Goal: Information Seeking & Learning: Learn about a topic

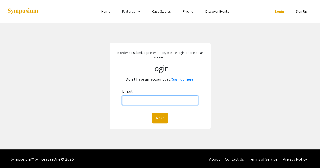
click at [140, 96] on input "Email:" at bounding box center [160, 101] width 76 height 10
type input "maba"
click at [179, 81] on link "Sign up here." at bounding box center [183, 79] width 22 height 5
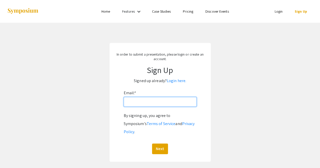
click at [150, 102] on input "Email: *" at bounding box center [160, 102] width 73 height 10
type input "maba@vols.utk.edu"
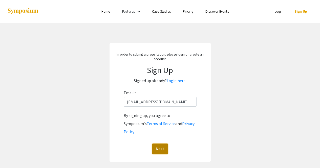
click at [162, 144] on button "Next" at bounding box center [160, 149] width 16 height 11
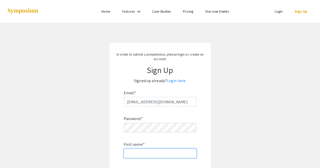
scroll to position [72, 0]
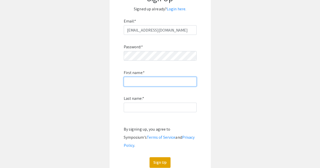
click at [138, 80] on input "First name: *" at bounding box center [160, 82] width 73 height 10
type input "Max"
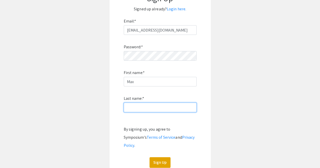
click at [130, 110] on input "Last name: *" at bounding box center [160, 108] width 73 height 10
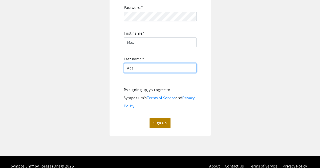
type input "Aba"
click at [160, 118] on button "Sign Up" at bounding box center [160, 123] width 21 height 11
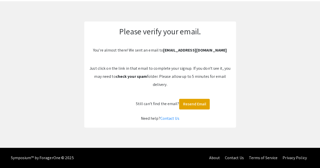
scroll to position [21, 0]
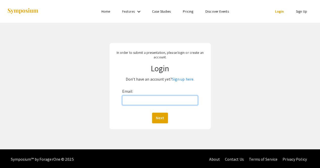
click at [134, 102] on input "Email:" at bounding box center [160, 101] width 76 height 10
type input "[EMAIL_ADDRESS][DOMAIN_NAME]"
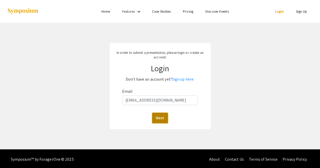
click at [159, 116] on button "Next" at bounding box center [160, 118] width 16 height 11
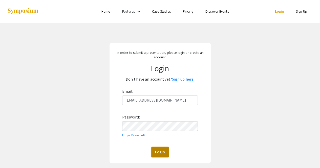
click at [159, 149] on button "Login" at bounding box center [159, 152] width 17 height 11
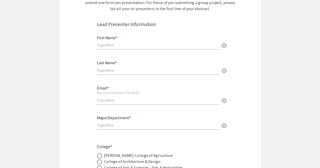
scroll to position [95, 0]
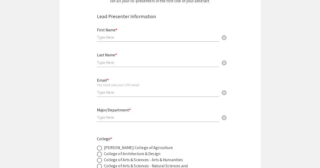
click at [114, 36] on input "text" at bounding box center [158, 37] width 122 height 5
type input "Max"
type input "Aba"
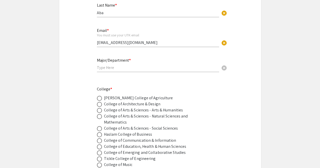
scroll to position [146, 0]
drag, startPoint x: 140, startPoint y: 42, endPoint x: 89, endPoint y: 33, distance: 51.9
type input "maba@vols.utk.edu"
click at [101, 67] on input "text" at bounding box center [158, 67] width 122 height 5
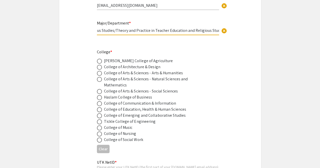
scroll to position [183, 0]
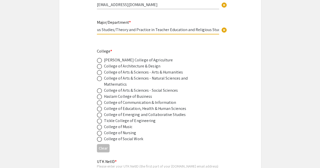
type input "Elementary Education and Religious Studies/Theory and Practice in Teacher Educa…"
click at [101, 109] on span at bounding box center [99, 109] width 5 height 5
click at [101, 109] on input "radio" at bounding box center [99, 109] width 5 height 5
radio input "true"
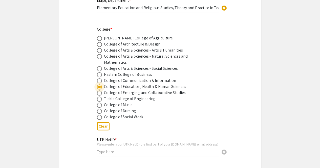
scroll to position [206, 0]
click at [100, 101] on span at bounding box center [99, 98] width 5 height 5
click at [100, 101] on input "radio" at bounding box center [99, 98] width 5 height 5
radio input "true"
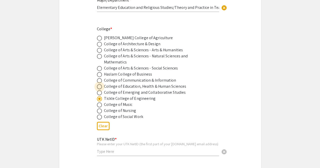
click at [98, 88] on span at bounding box center [99, 86] width 5 height 5
click at [98, 88] on input "radio" at bounding box center [99, 86] width 5 height 5
radio input "true"
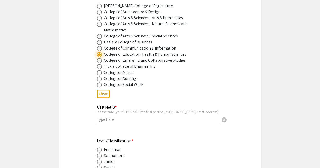
scroll to position [244, 0]
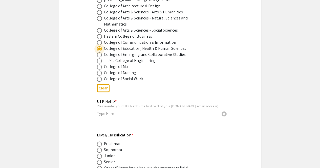
click at [108, 118] on div "UTK NetID * Please enter your UTK NetID (the first part of your vols.utk.edu em…" at bounding box center [158, 106] width 122 height 24
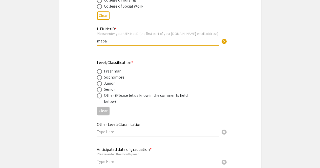
scroll to position [318, 0]
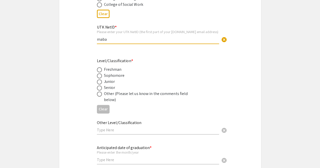
type input "maba"
click at [98, 77] on span at bounding box center [99, 75] width 5 height 5
click at [98, 77] on input "radio" at bounding box center [99, 75] width 5 height 5
radio input "true"
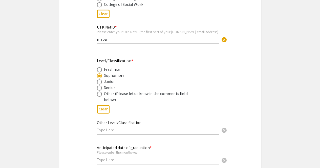
drag, startPoint x: 98, startPoint y: 77, endPoint x: 95, endPoint y: 82, distance: 6.0
click at [97, 82] on span at bounding box center [99, 81] width 5 height 5
click at [97, 82] on input "radio" at bounding box center [99, 81] width 5 height 5
radio input "true"
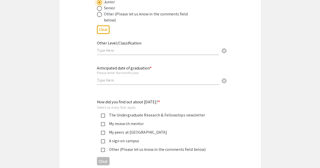
scroll to position [402, 0]
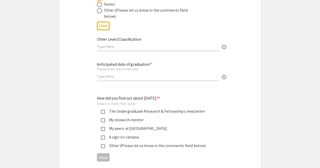
click at [104, 79] on input "text" at bounding box center [158, 76] width 122 height 5
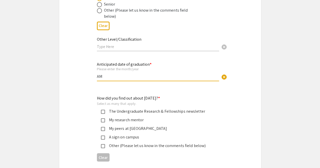
type input "A"
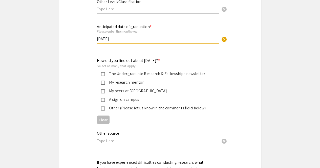
scroll to position [440, 0]
type input "May 2028"
click at [102, 76] on mat-pseudo-checkbox at bounding box center [103, 74] width 4 height 4
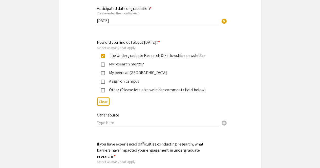
scroll to position [458, 0]
click at [103, 56] on mat-pseudo-checkbox at bounding box center [103, 56] width 4 height 4
click at [104, 90] on mat-pseudo-checkbox at bounding box center [103, 90] width 4 height 4
click at [105, 122] on input "text" at bounding box center [158, 122] width 122 height 5
type input "U"
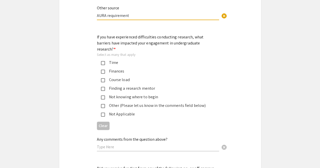
scroll to position [580, 0]
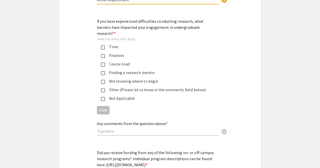
type input "AURA requirement"
click at [101, 44] on div "Time" at bounding box center [156, 47] width 118 height 6
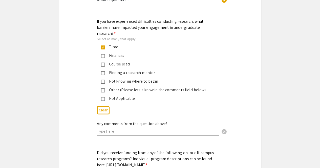
click at [104, 80] on mat-pseudo-checkbox at bounding box center [103, 82] width 4 height 4
click at [103, 89] on mat-pseudo-checkbox at bounding box center [103, 91] width 4 height 4
click at [108, 129] on input "text" at bounding box center [158, 131] width 122 height 5
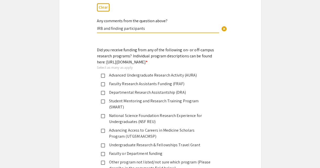
scroll to position [692, 0]
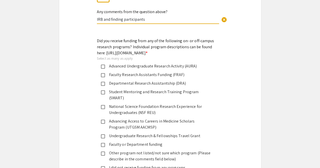
type input "IRB and finding participants"
click at [103, 68] on mat-pseudo-checkbox at bounding box center [103, 67] width 4 height 4
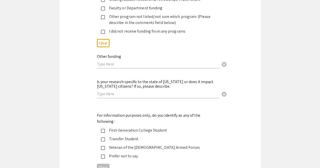
scroll to position [829, 0]
click at [105, 91] on input "text" at bounding box center [158, 93] width 122 height 5
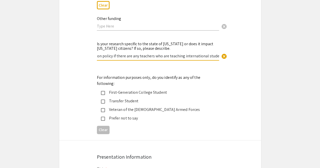
scroll to position [869, 0]
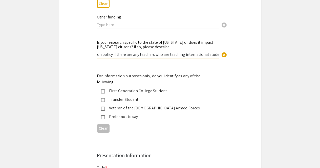
type input "It could help with local education policy if there are any teachers who are tea…"
click at [105, 90] on mat-pseudo-checkbox at bounding box center [103, 92] width 4 height 4
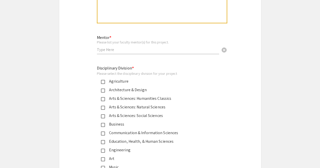
scroll to position [1230, 0]
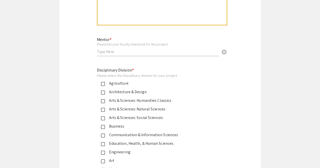
click at [103, 49] on input "text" at bounding box center [158, 51] width 122 height 5
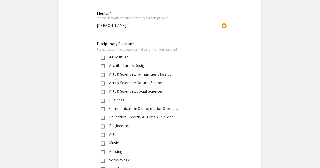
scroll to position [1267, 0]
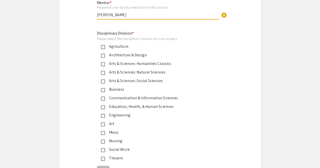
type input "Ashlee Anderson"
click at [103, 105] on mat-pseudo-checkbox at bounding box center [103, 107] width 4 height 4
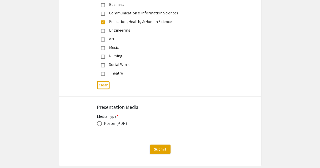
scroll to position [1352, 0]
click at [98, 121] on span at bounding box center [99, 123] width 5 height 5
click at [98, 121] on input "radio" at bounding box center [99, 123] width 5 height 5
radio input "true"
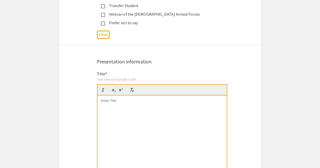
scroll to position [962, 0]
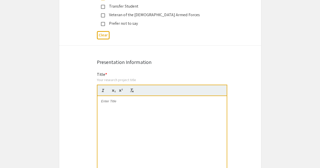
click at [110, 96] on div at bounding box center [161, 134] width 129 height 76
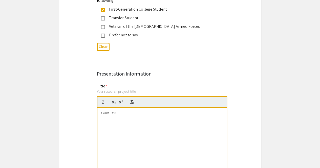
scroll to position [950, 0]
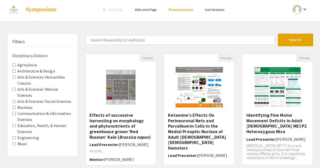
scroll to position [4, 0]
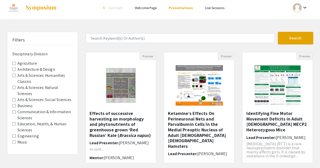
click at [14, 125] on Sciences "Education, Health, & Human Sciences" at bounding box center [13, 124] width 3 height 3
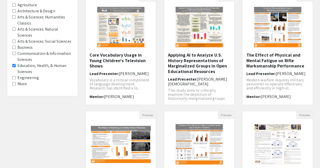
scroll to position [63, 0]
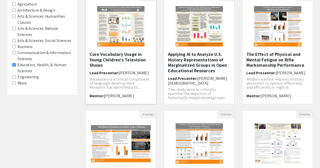
click at [104, 61] on h5 "Core Vocabulary Usage in Young Children's Television Shows" at bounding box center [121, 60] width 63 height 16
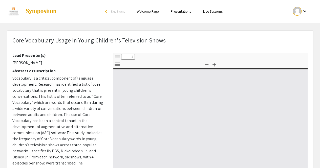
select select "custom"
type input "0"
select select "custom"
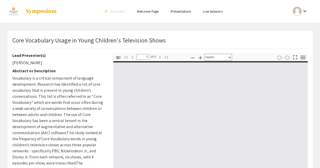
type input "1"
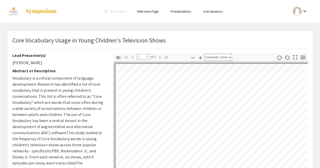
select select "auto"
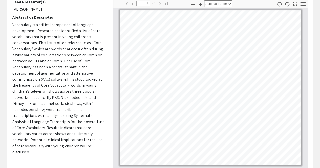
scroll to position [55, 0]
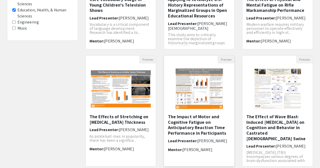
scroll to position [147, 0]
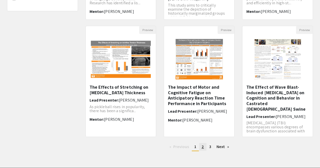
click at [201, 148] on link "page 2" at bounding box center [202, 147] width 7 height 8
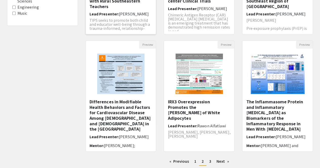
scroll to position [133, 0]
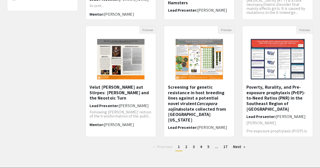
scroll to position [4, 0]
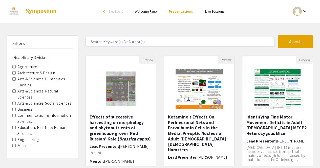
click at [13, 79] on Classics "Arts & Sciences: Humanities Classics" at bounding box center [13, 78] width 3 height 3
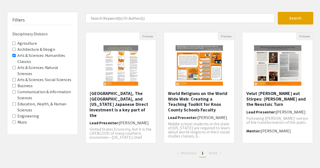
scroll to position [22, 0]
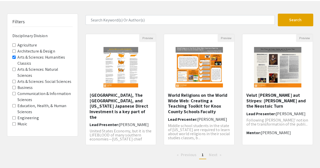
click at [14, 56] on Classics "Arts & Sciences: Humanities Classics" at bounding box center [13, 57] width 3 height 3
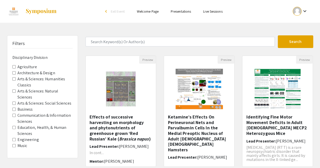
click at [14, 128] on Sciences "Education, Health, & Human Sciences" at bounding box center [13, 127] width 3 height 3
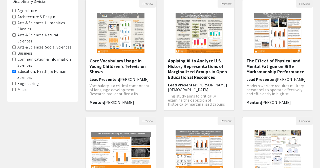
scroll to position [57, 0]
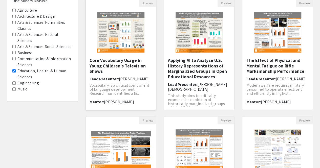
click at [108, 68] on h5 "Core Vocabulary Usage in Young Children's Television Shows" at bounding box center [121, 66] width 63 height 16
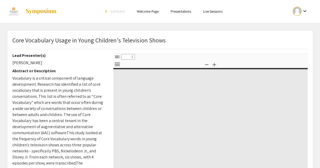
select select "custom"
type input "0"
select select "custom"
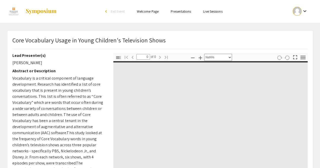
type input "1"
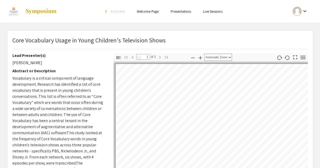
select select "auto"
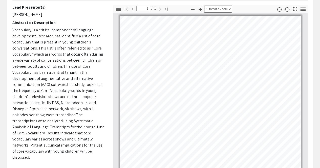
scroll to position [49, 0]
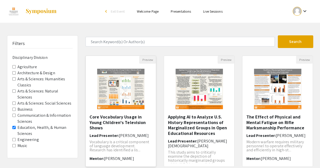
scroll to position [48, 0]
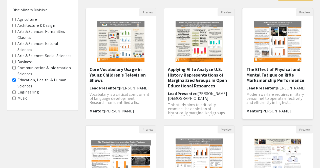
drag, startPoint x: 248, startPoint y: 73, endPoint x: 260, endPoint y: 72, distance: 11.7
drag, startPoint x: 260, startPoint y: 72, endPoint x: 314, endPoint y: 70, distance: 54.7
click at [314, 70] on div "Preview The Effect of Physical and Mental Fatigue on Rifle Marksmanship Perform…" at bounding box center [277, 66] width 78 height 117
drag, startPoint x: 283, startPoint y: 71, endPoint x: 316, endPoint y: 65, distance: 33.7
click at [316, 65] on div "Preview The Effect of Physical and Mental Fatigue on Rifle Marksmanship Perform…" at bounding box center [277, 66] width 78 height 117
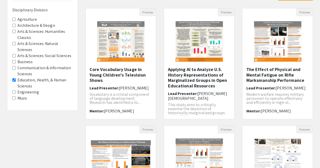
drag, startPoint x: 272, startPoint y: 37, endPoint x: 316, endPoint y: 48, distance: 45.4
click at [316, 48] on div "Preview The Effect of Physical and Mental Fatigue on Rifle Marksmanship Perform…" at bounding box center [277, 66] width 78 height 117
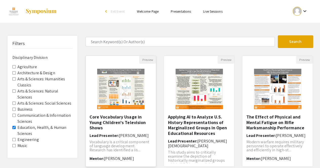
click at [117, 109] on img "Open Presentation <p>Core Vocabulary Usage in Young Children's Television Shows…" at bounding box center [120, 89] width 57 height 51
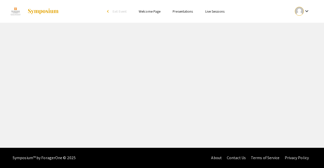
select select "custom"
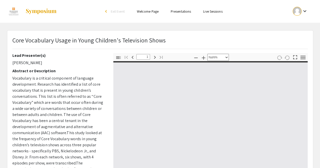
type input "0"
select select "custom"
type input "1"
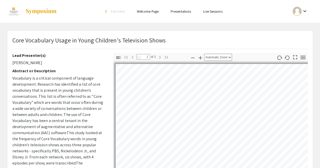
select select "auto"
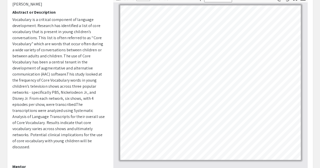
scroll to position [58, 0]
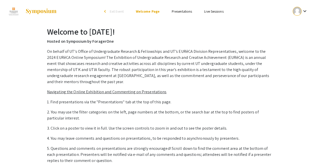
click at [97, 89] on u "Navigating the Online Exhibition and Commenting on Presentations" at bounding box center [106, 91] width 119 height 5
click at [173, 13] on link "Presentations" at bounding box center [182, 11] width 20 height 5
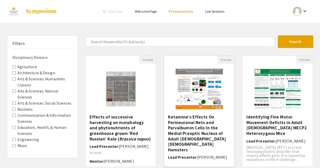
scroll to position [45, 0]
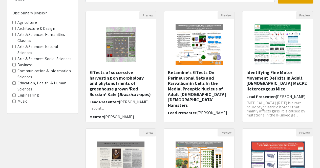
click at [13, 82] on Sciences "Education, Health, & Human Sciences" at bounding box center [13, 83] width 3 height 3
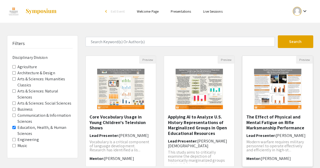
click at [265, 113] on img "Open Presentation <p>&nbsp;The Effect of Physical and Mental Fatigue on Rifle M…" at bounding box center [277, 89] width 57 height 51
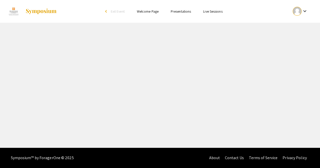
select select "custom"
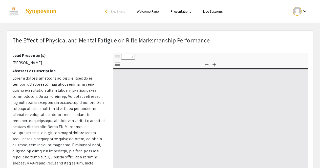
type input "0"
select select "custom"
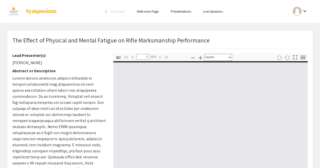
type input "1"
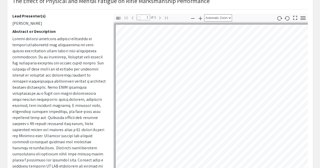
scroll to position [42, 0]
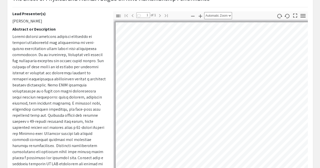
select select "auto"
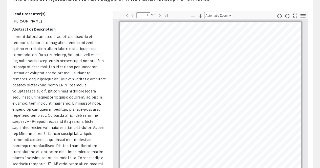
scroll to position [0, 0]
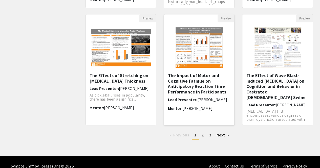
scroll to position [159, 0]
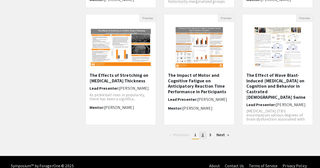
click at [202, 133] on span "2" at bounding box center [203, 134] width 2 height 5
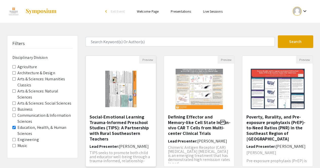
click at [112, 118] on h5 "Social-Emotional Learning Trauma-Informed Preschool Studies (TIPS): A Partnersh…" at bounding box center [121, 127] width 63 height 27
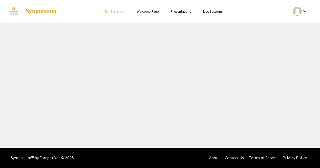
select select "custom"
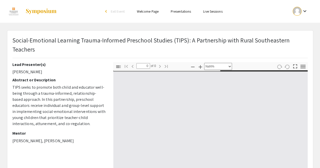
type input "1"
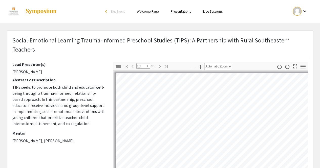
select select "auto"
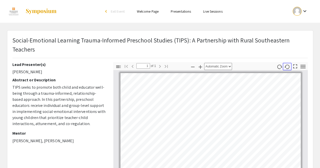
click at [290, 65] on icon "button" at bounding box center [287, 67] width 5 height 4
click at [287, 65] on icon "button" at bounding box center [288, 67] width 6 height 6
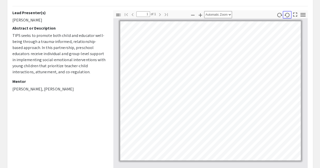
scroll to position [52, 0]
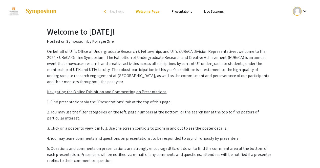
click at [175, 11] on link "Presentations" at bounding box center [182, 11] width 20 height 5
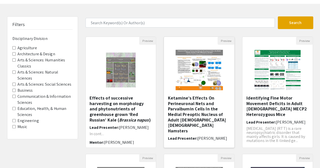
scroll to position [19, 0]
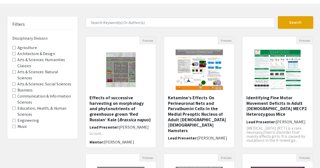
click at [15, 108] on Sciences "Education, Health, & Human Sciences" at bounding box center [13, 108] width 3 height 3
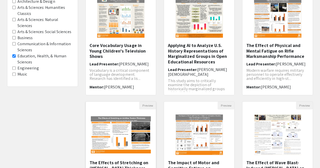
scroll to position [61, 0]
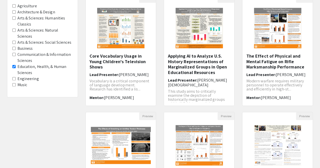
drag, startPoint x: 197, startPoint y: 58, endPoint x: 185, endPoint y: 53, distance: 13.3
click at [185, 53] on div "Preview Applying AI to Analyze U.S. History Representations of Marginalized Gro…" at bounding box center [199, 50] width 71 height 111
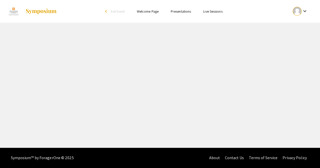
select select "custom"
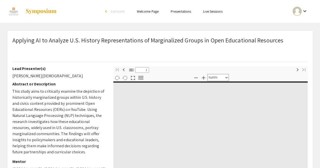
type input "0"
select select "custom"
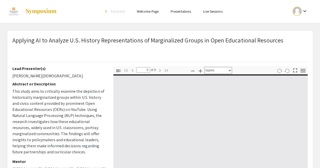
type input "1"
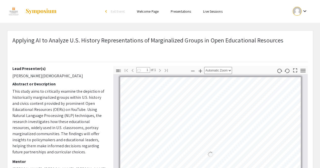
select select "auto"
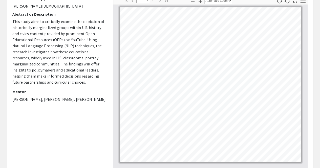
scroll to position [70, 0]
